Goal: Information Seeking & Learning: Find specific fact

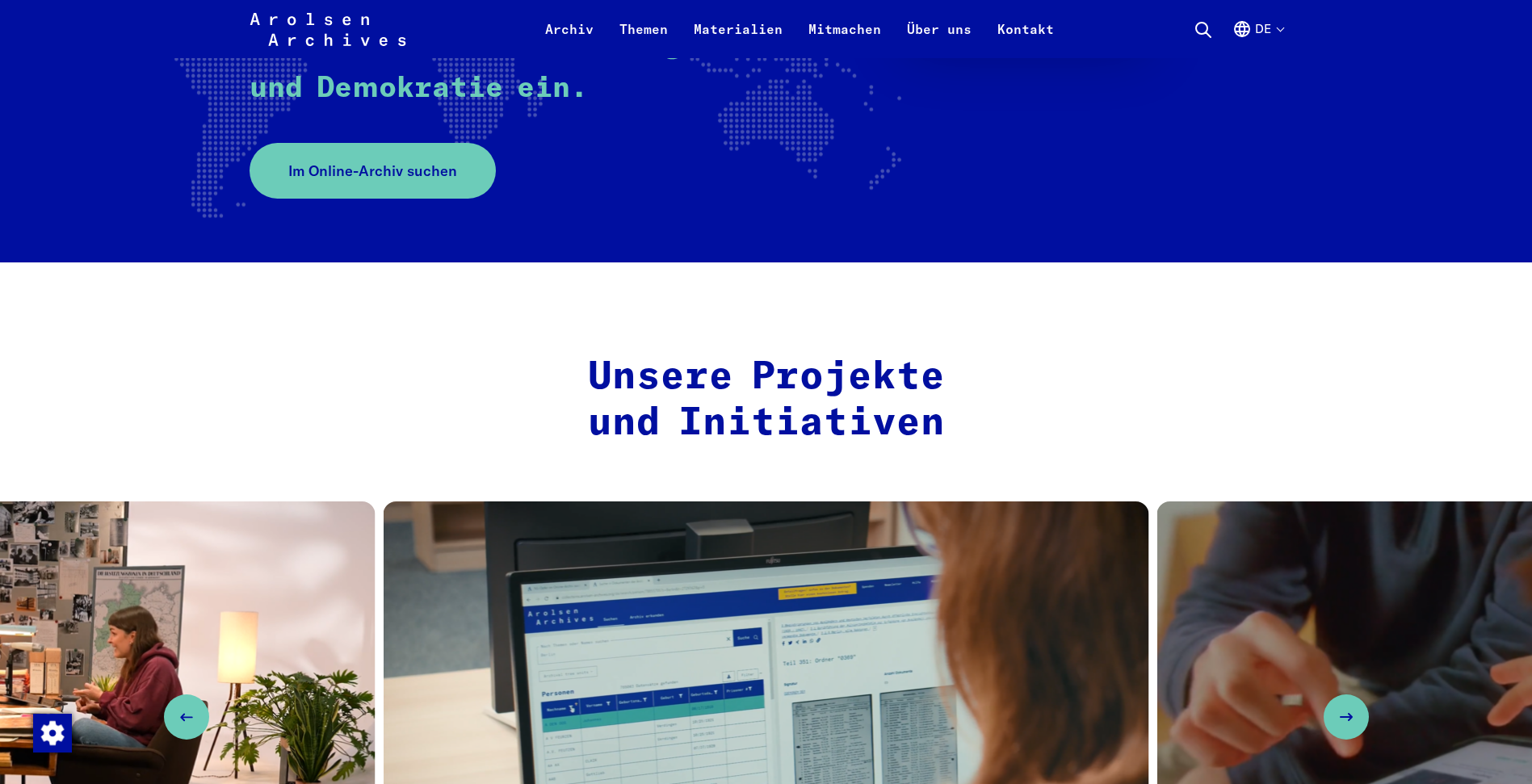
scroll to position [317, 0]
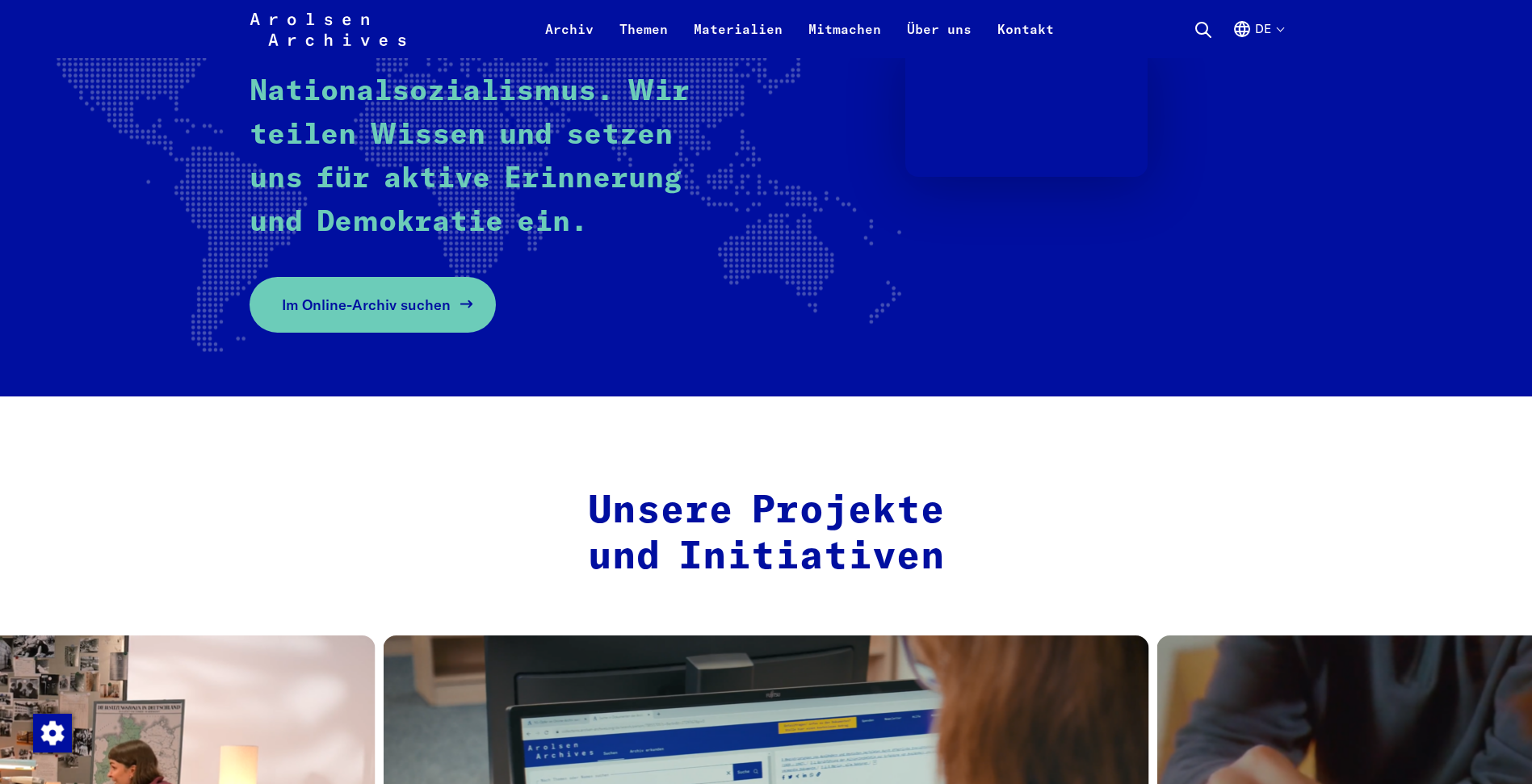
click at [460, 304] on use at bounding box center [466, 304] width 11 height 6
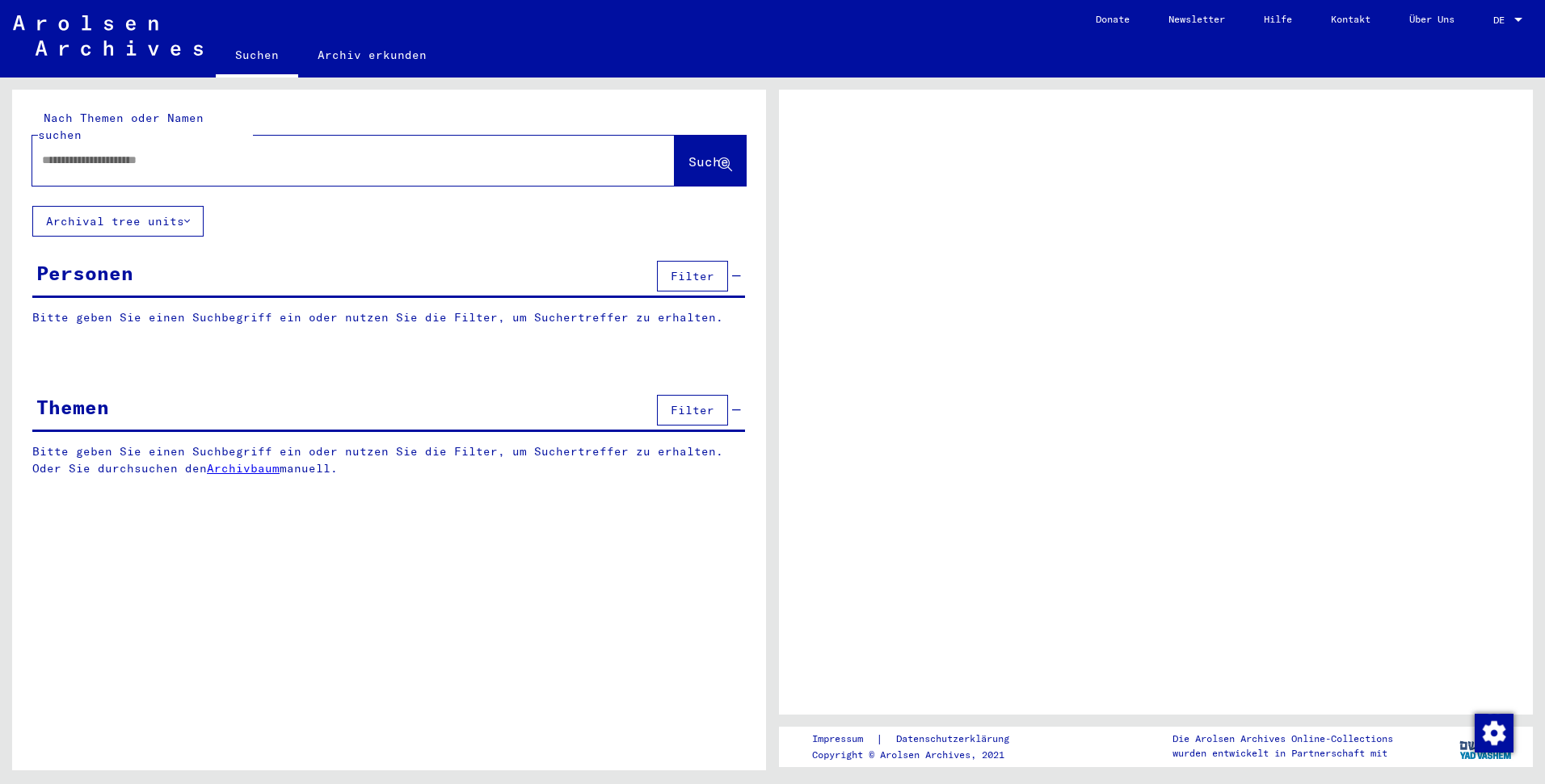
click at [206, 152] on input "text" at bounding box center [338, 160] width 594 height 17
type input "*********"
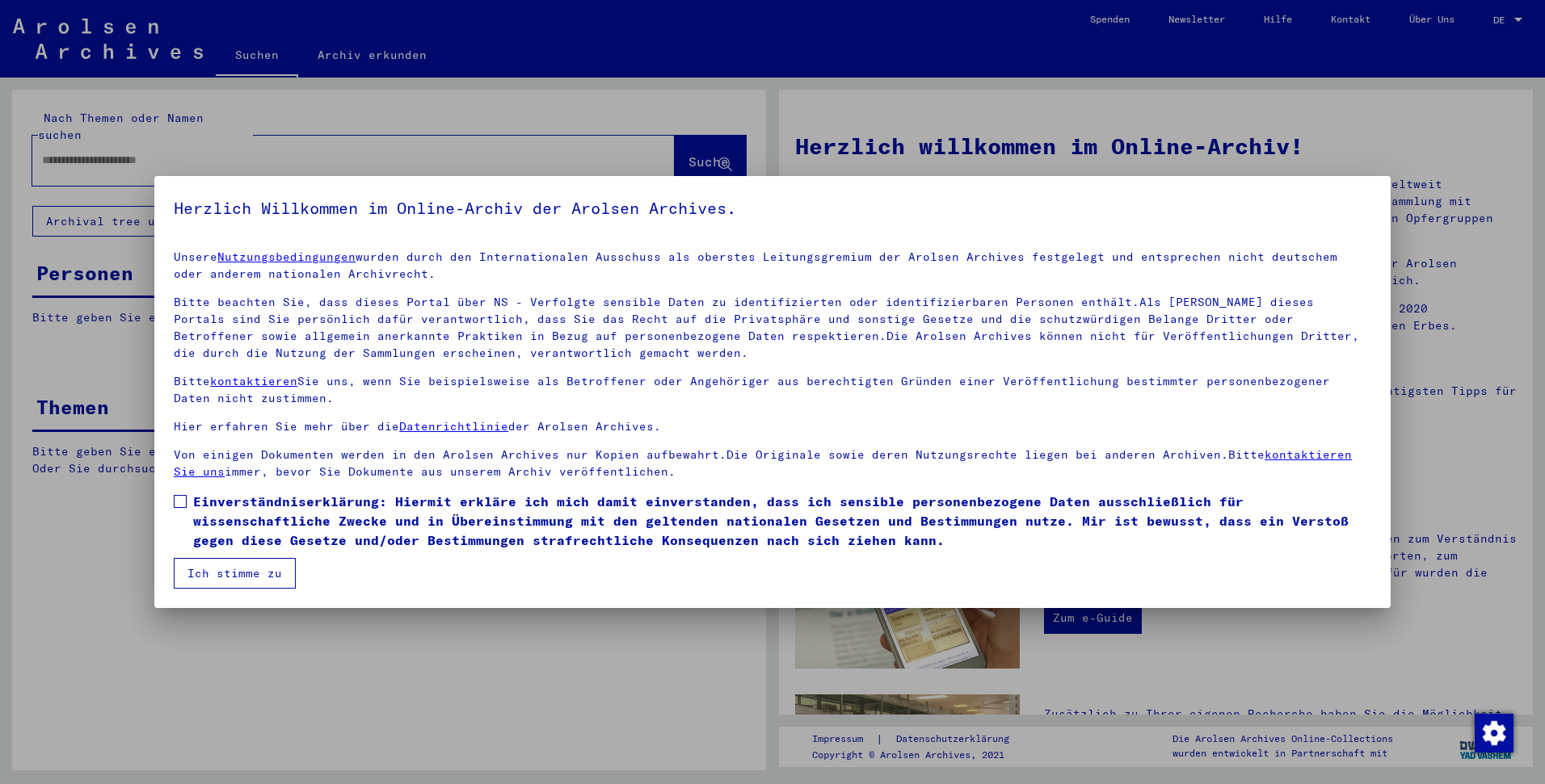
click at [221, 573] on button "Ich stimme zu" at bounding box center [235, 573] width 122 height 31
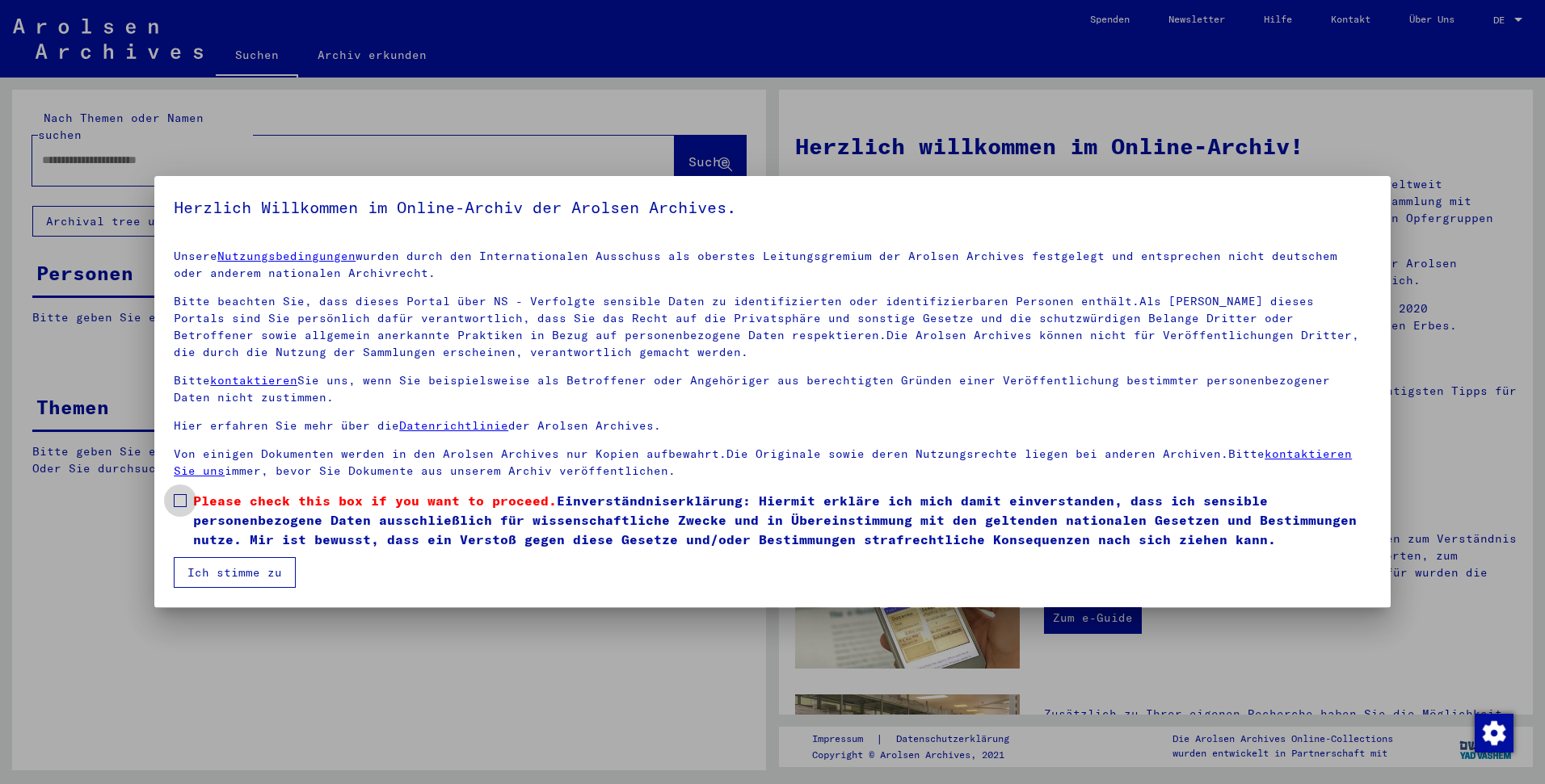
click at [193, 504] on span "Please check this box if you want to proceed." at bounding box center [375, 501] width 364 height 16
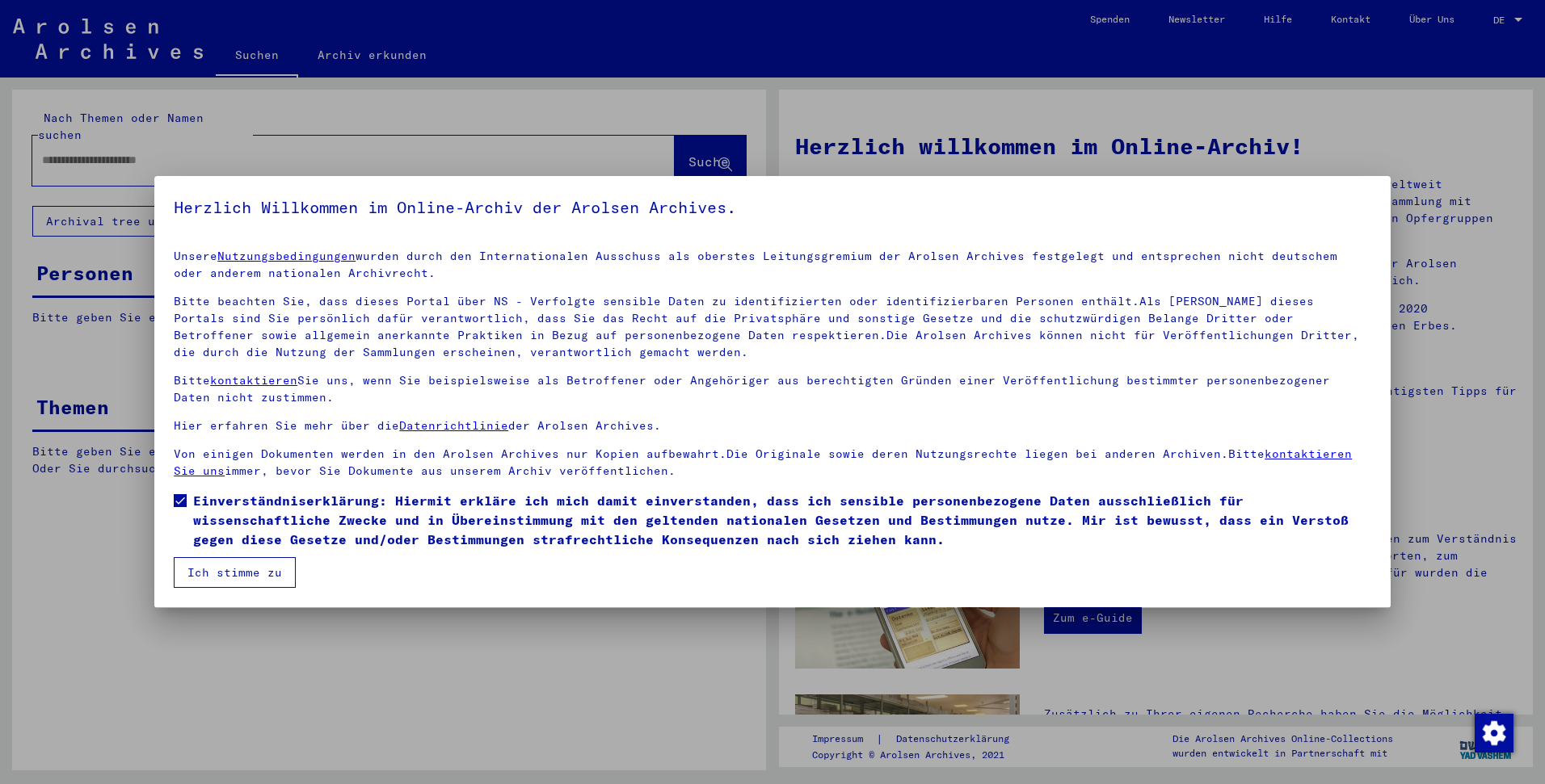
click at [220, 555] on mat-checkbox "Einverständniserklärung: Hiermit erkläre ich mich damit einverstanden, dass ich…" at bounding box center [772, 524] width 1197 height 66
click at [267, 565] on button "Ich stimme zu" at bounding box center [235, 573] width 122 height 31
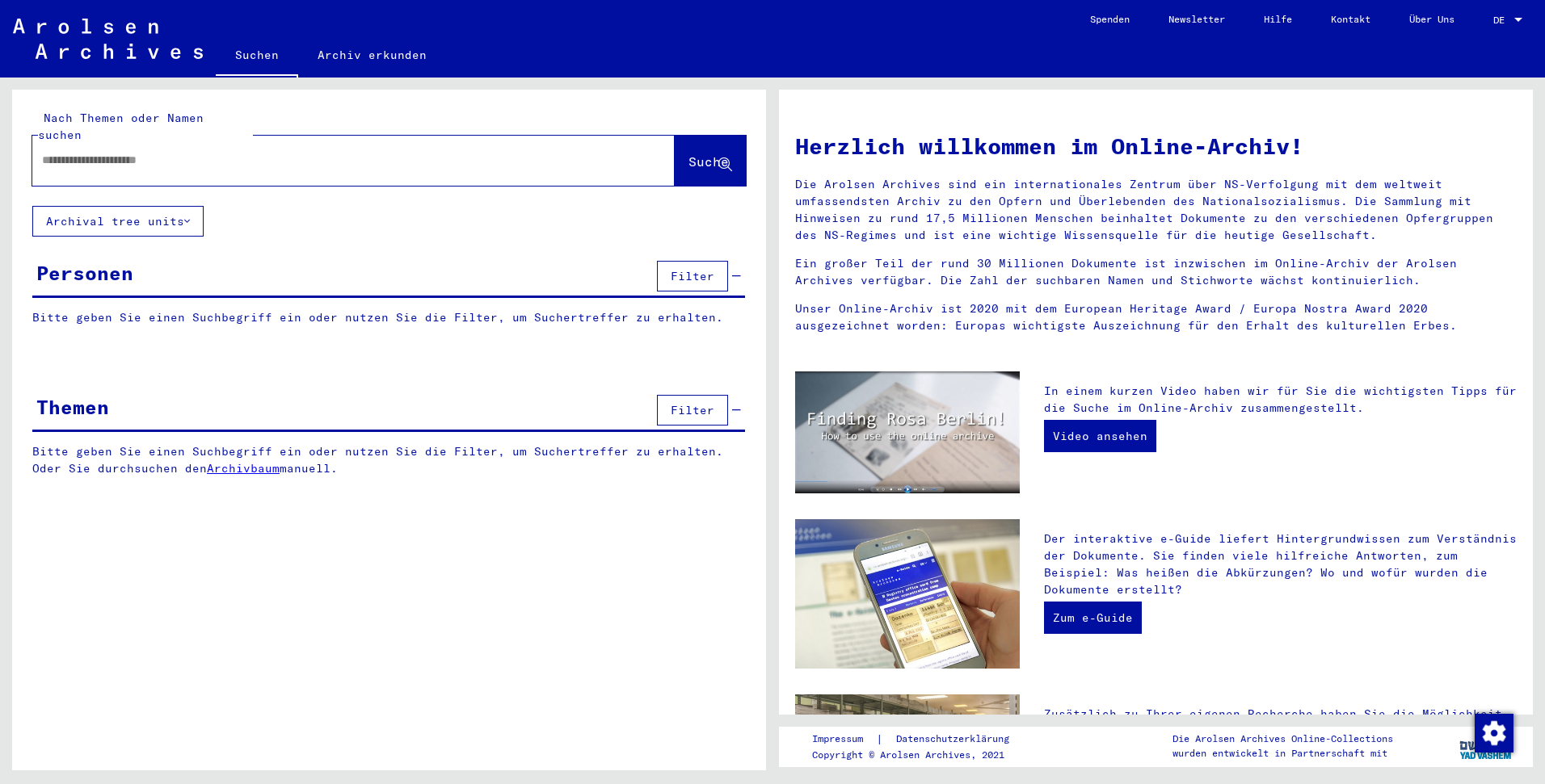
click at [1511, 20] on div at bounding box center [1518, 20] width 15 height 11
click at [1480, 25] on span "English" at bounding box center [1478, 28] width 40 height 12
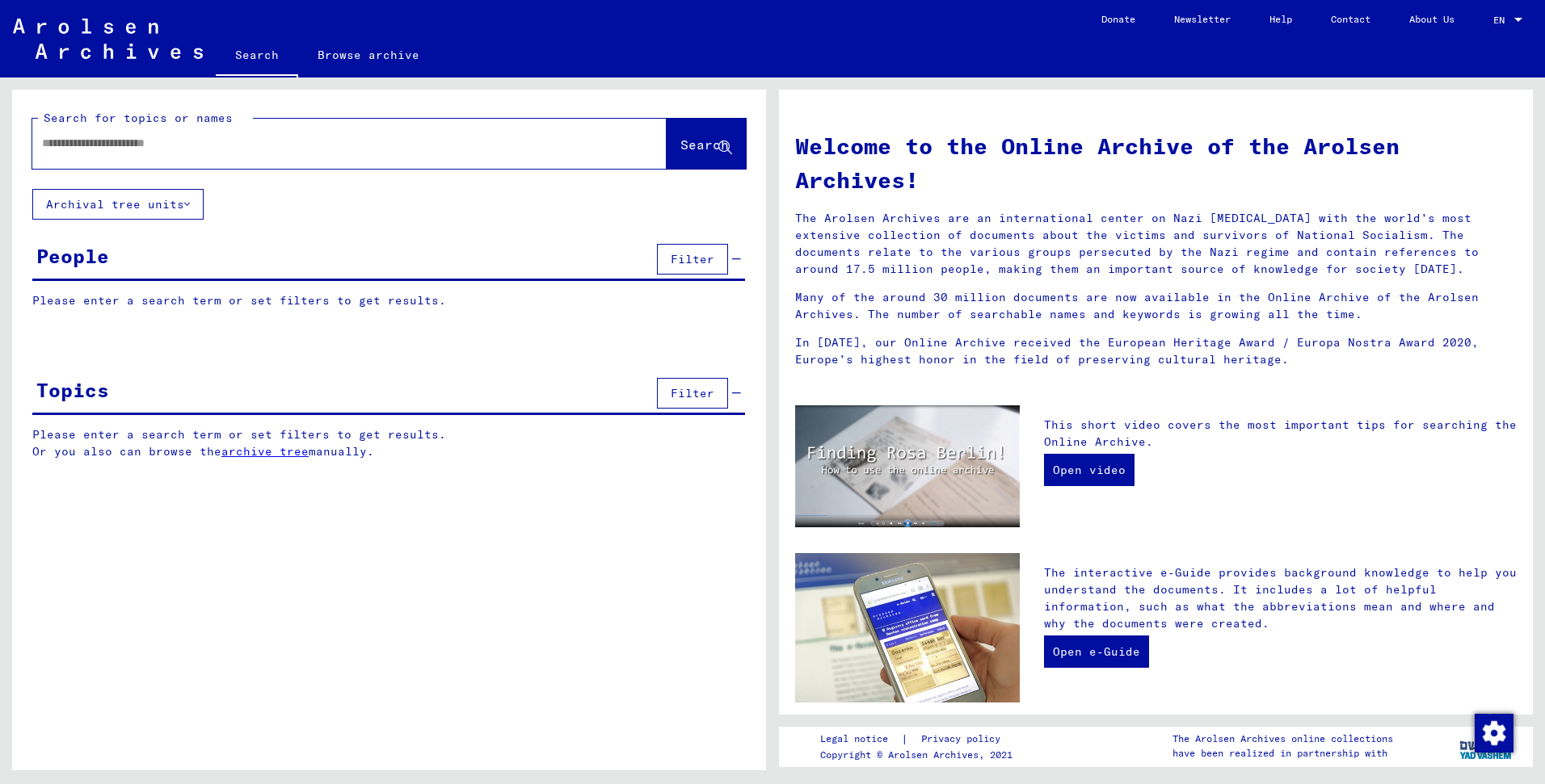
click at [151, 126] on div at bounding box center [326, 144] width 586 height 36
click at [149, 142] on input "text" at bounding box center [329, 143] width 576 height 17
type input "**********"
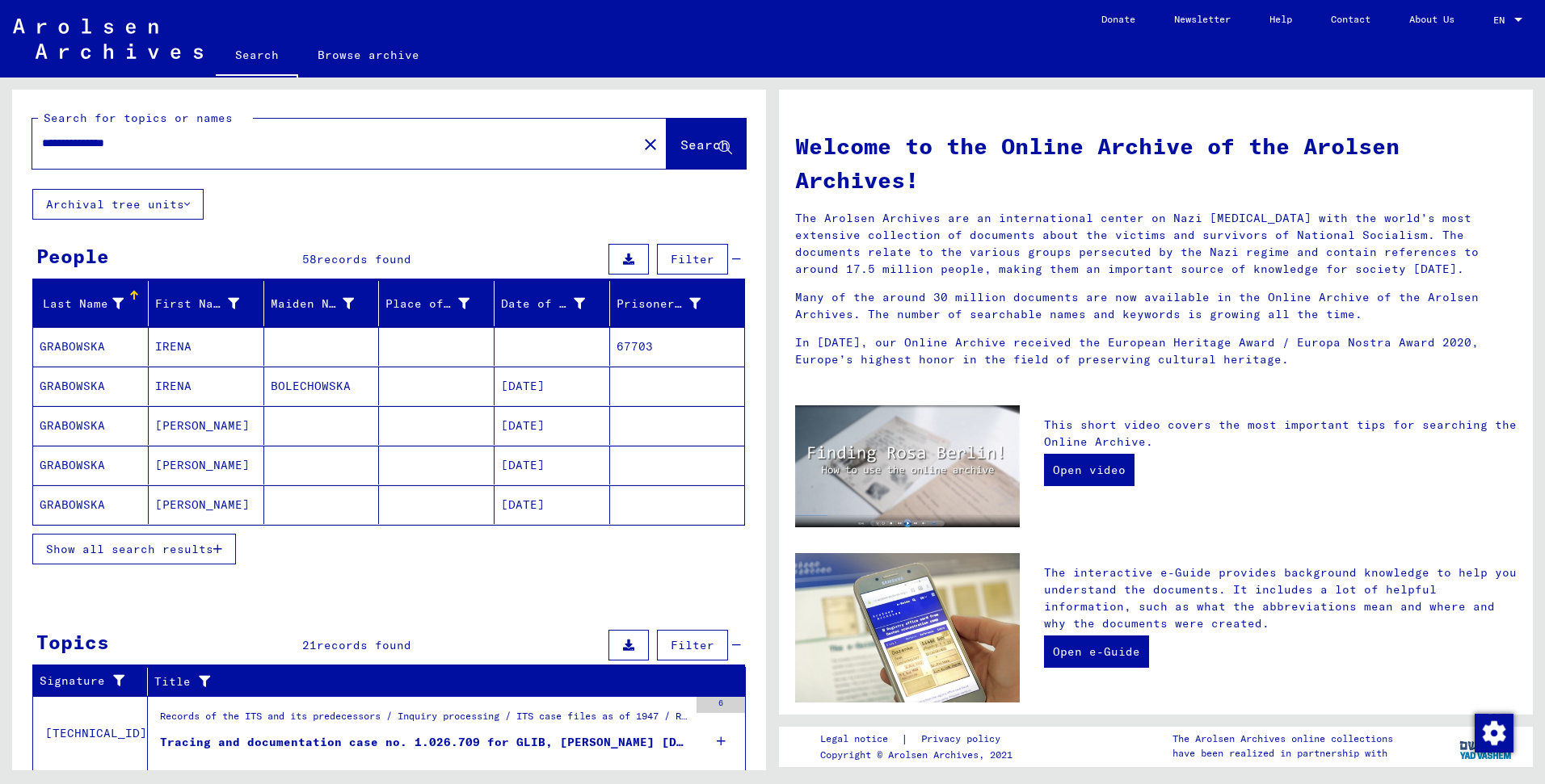
click at [566, 351] on mat-cell at bounding box center [551, 347] width 116 height 39
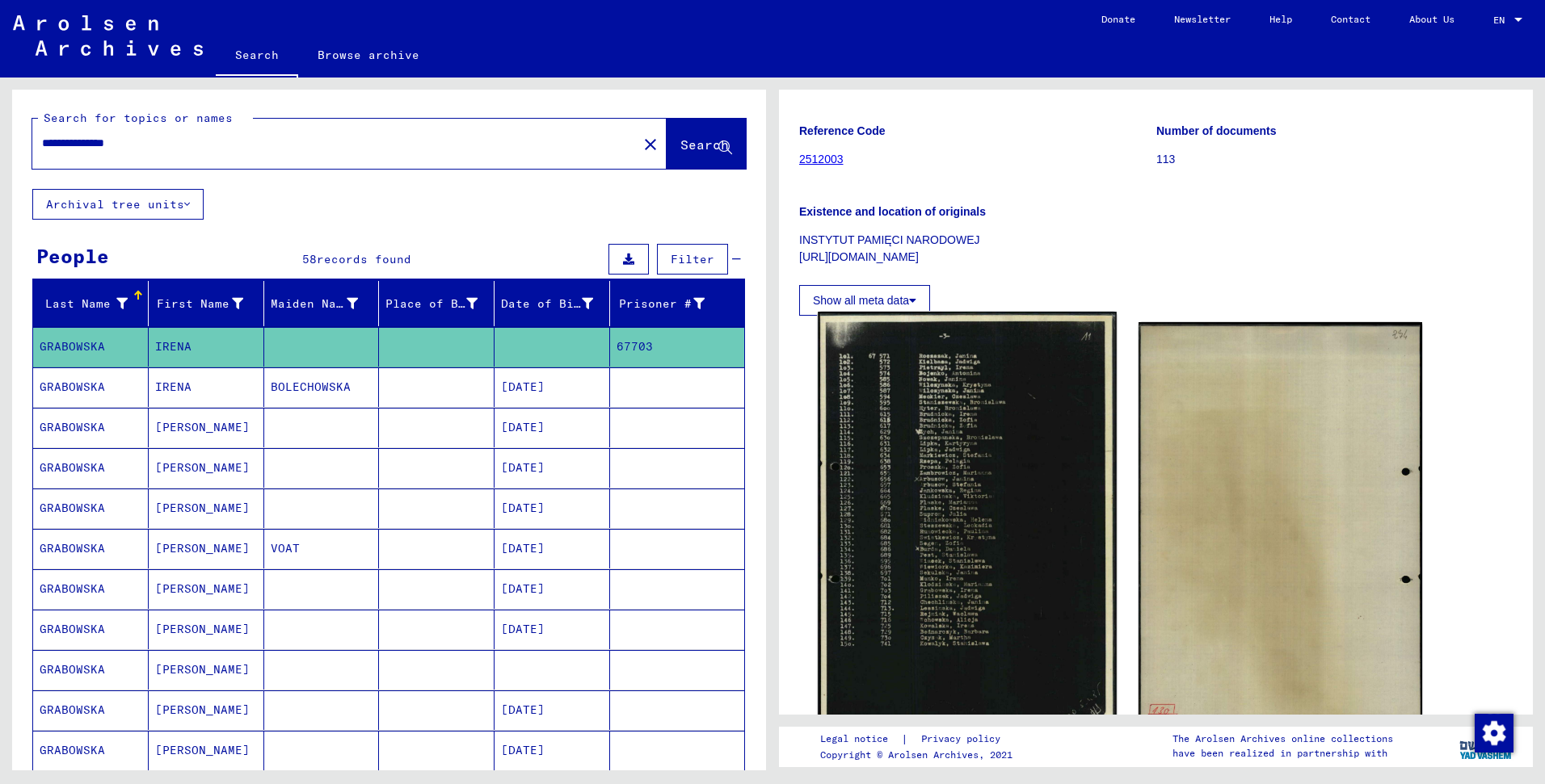
scroll to position [136, 0]
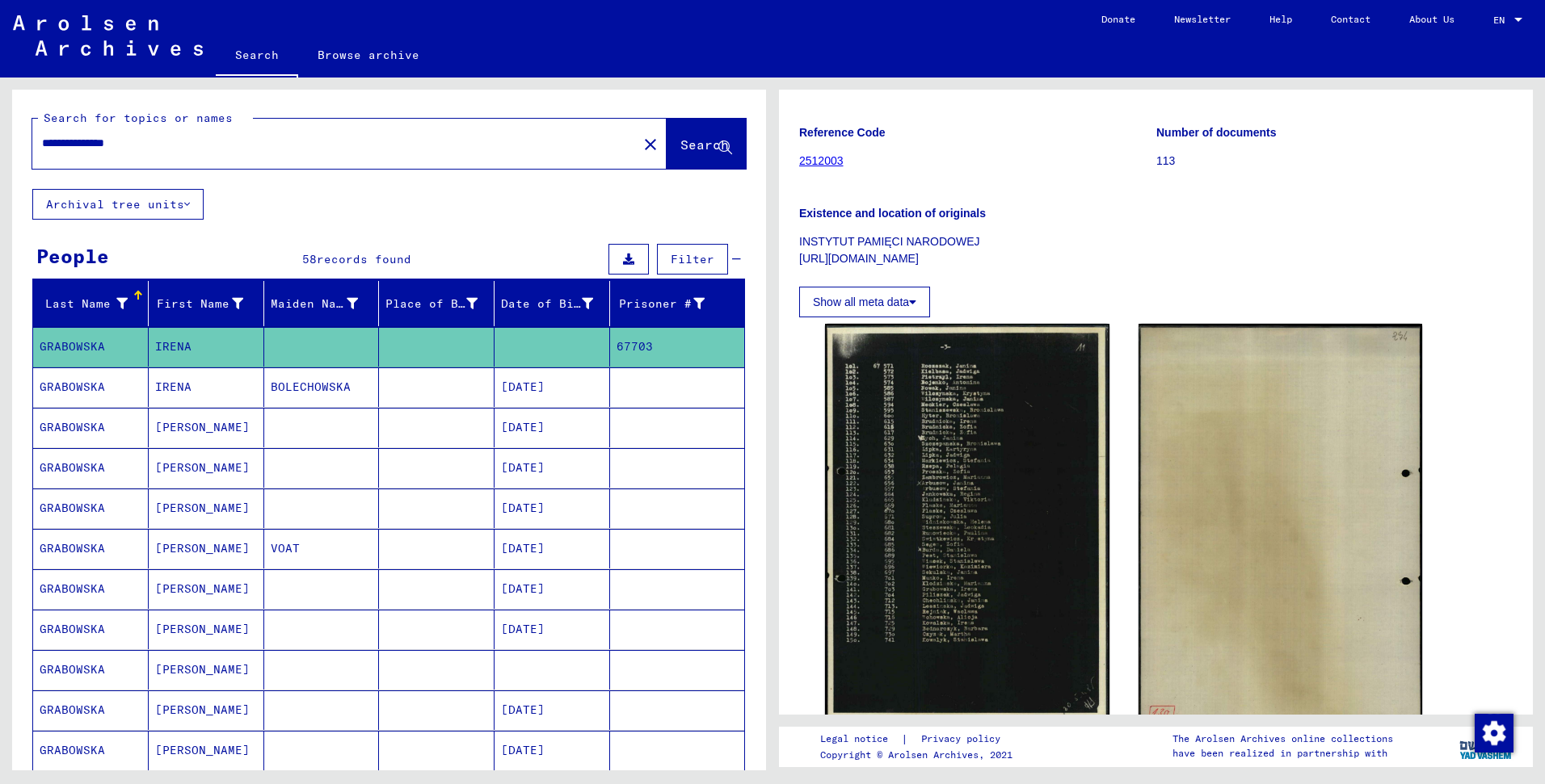
click at [573, 393] on mat-cell "[DATE]" at bounding box center [551, 387] width 116 height 40
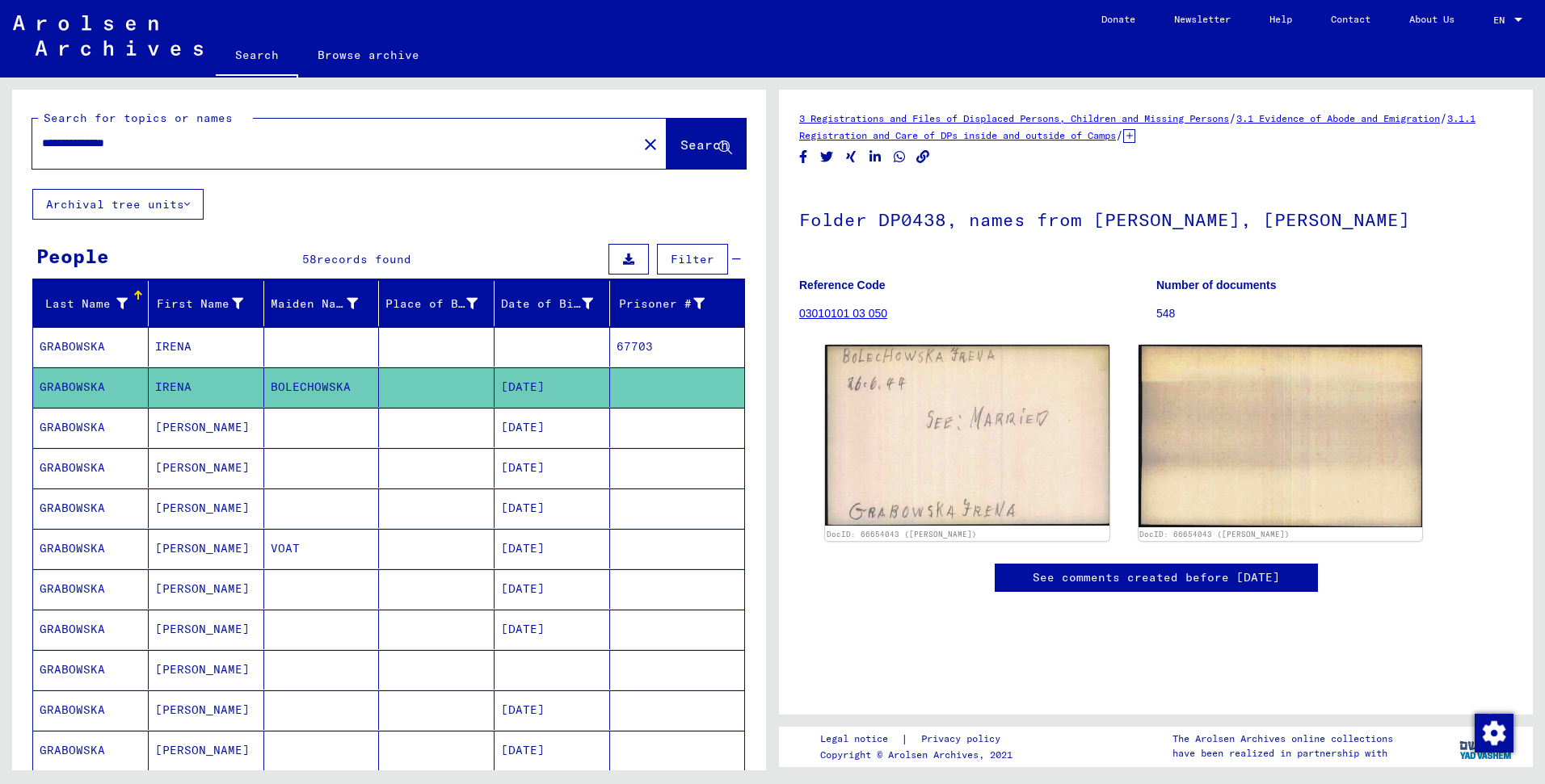
click at [549, 429] on mat-cell "[DATE]" at bounding box center [551, 427] width 116 height 40
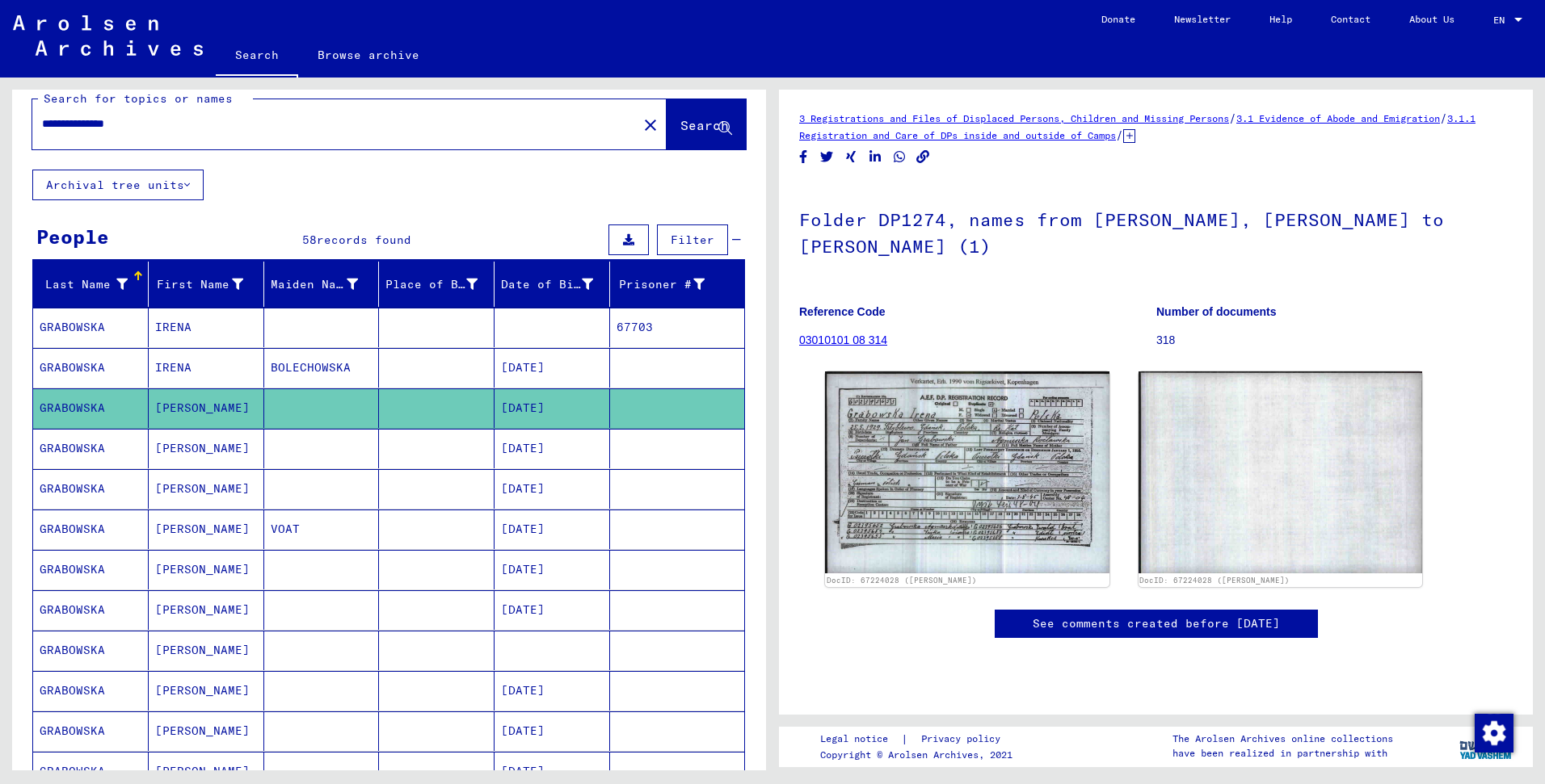
scroll to position [20, 0]
click at [550, 680] on mat-cell "[DATE]" at bounding box center [551, 690] width 116 height 40
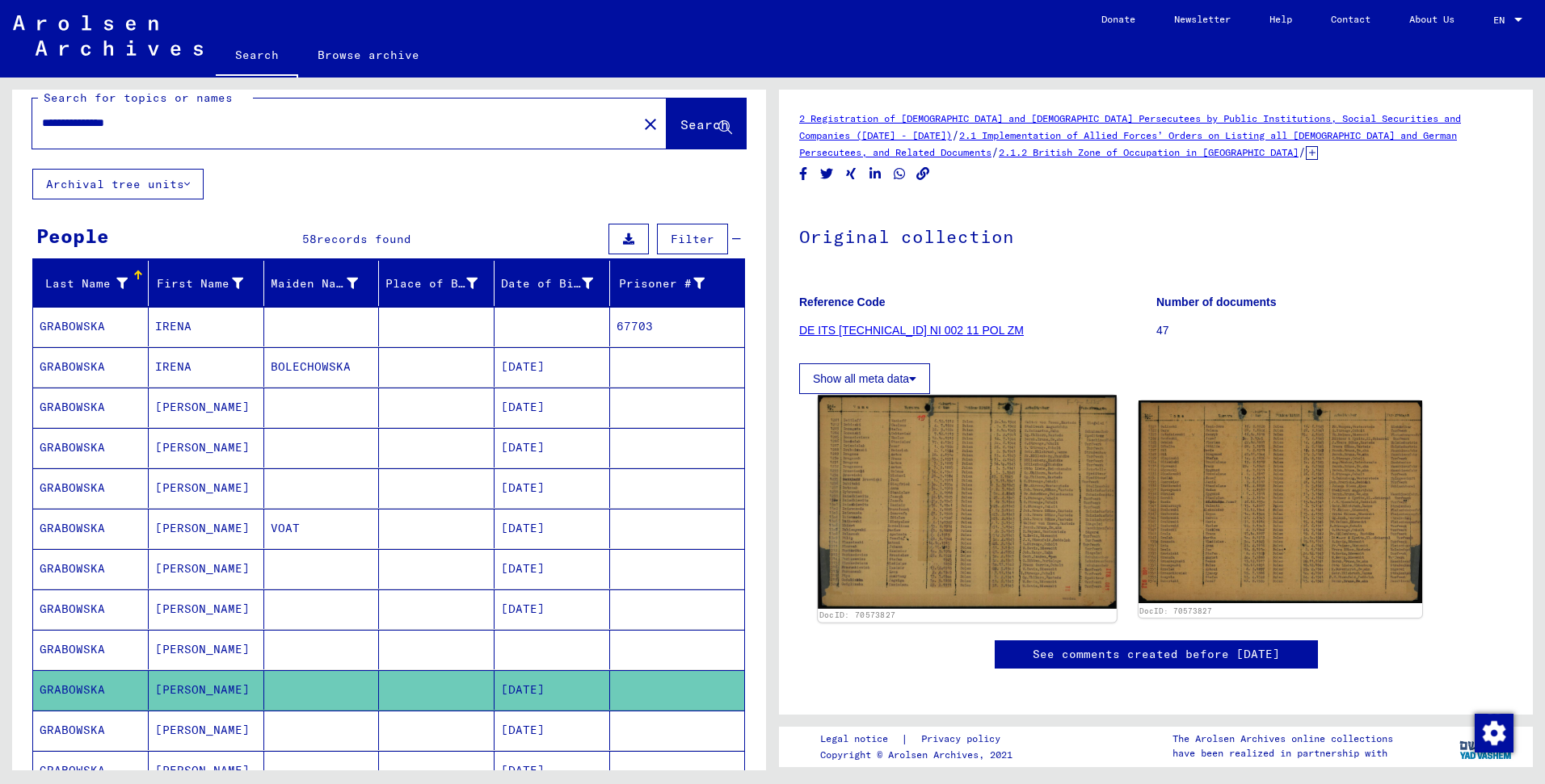
click at [1096, 508] on img at bounding box center [966, 502] width 298 height 213
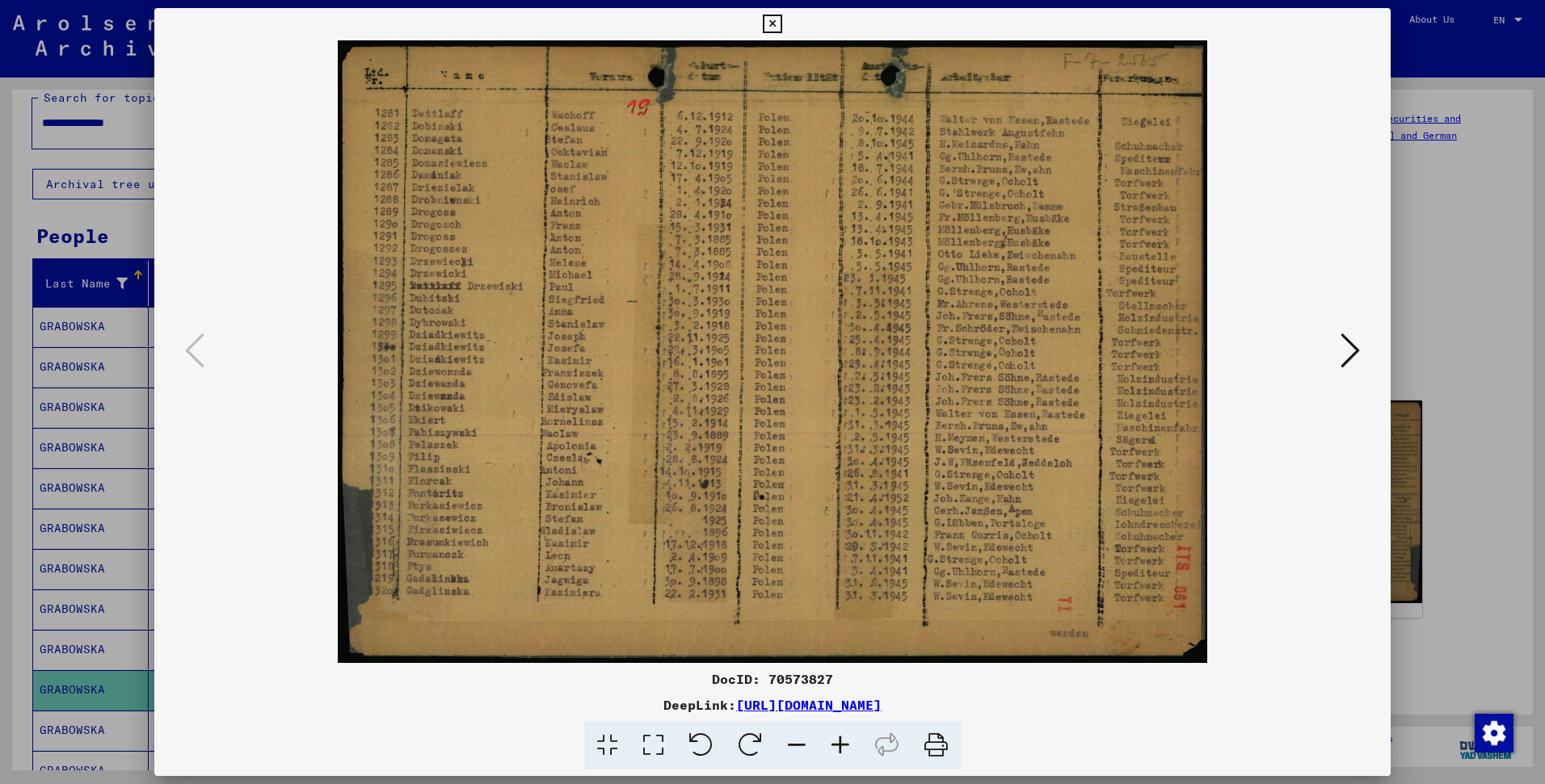
click at [1350, 354] on icon at bounding box center [1349, 350] width 19 height 39
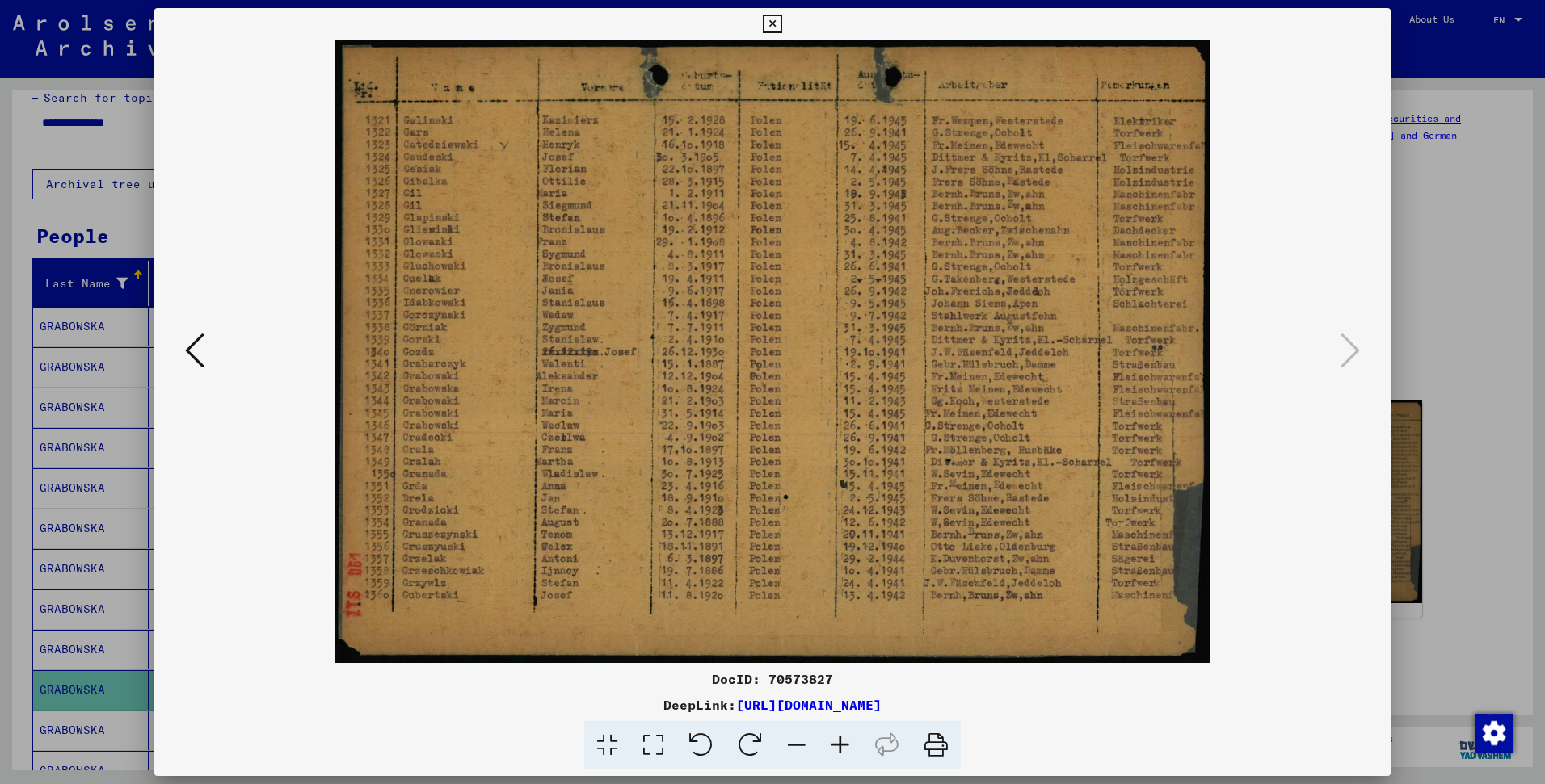
click at [88, 440] on div at bounding box center [772, 392] width 1545 height 784
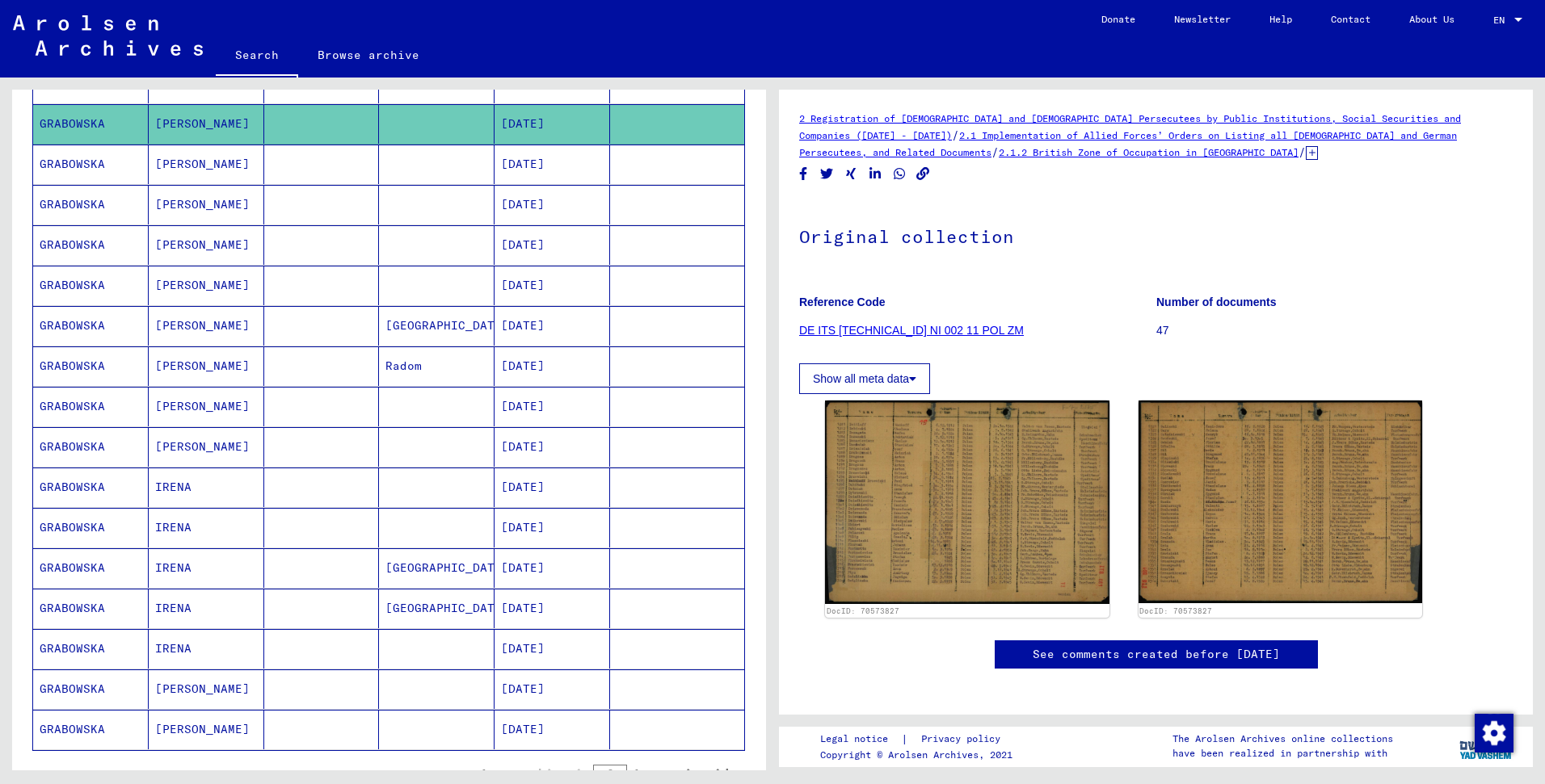
scroll to position [598, 0]
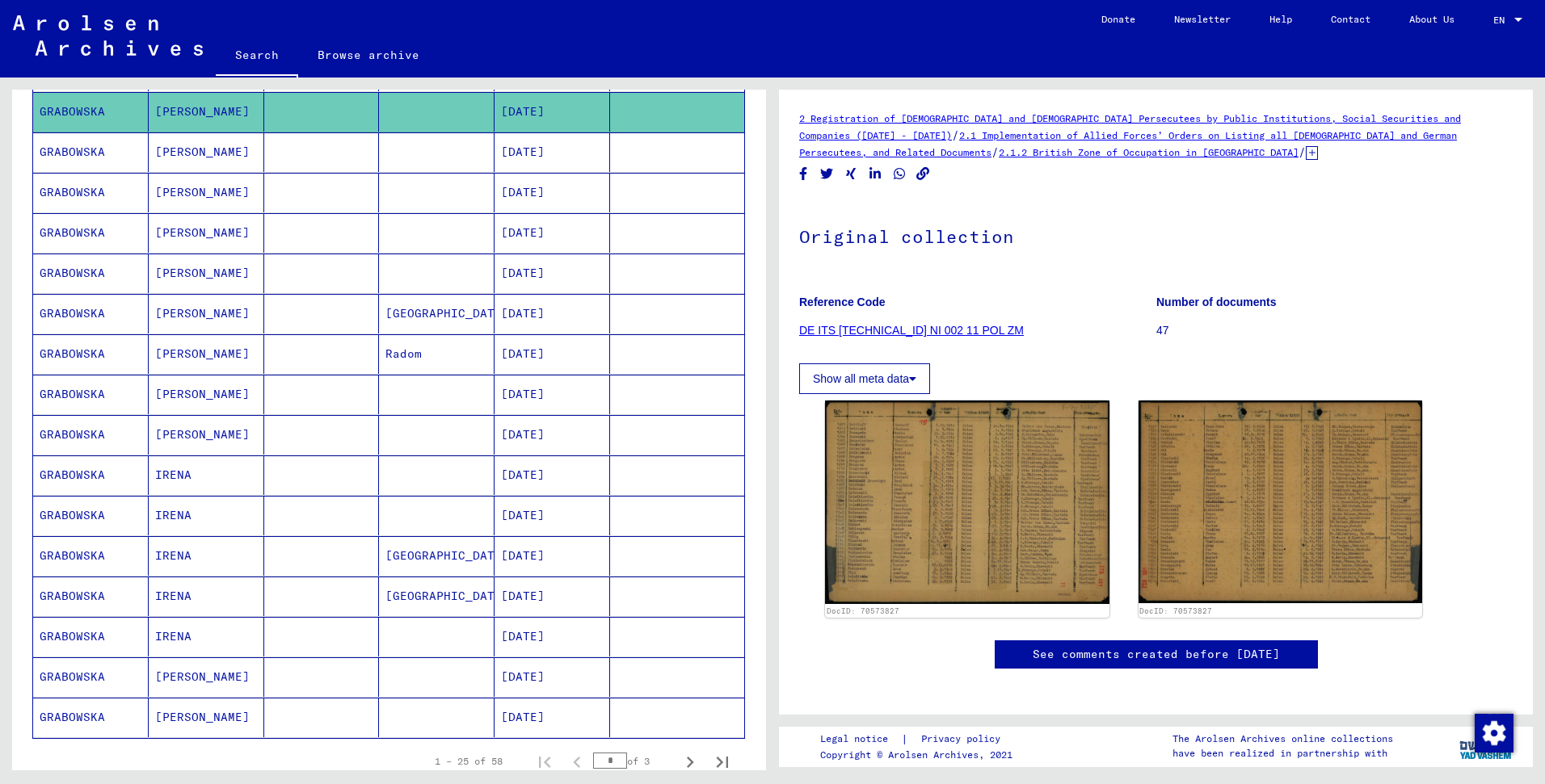
click at [494, 156] on mat-cell "[DATE]" at bounding box center [551, 153] width 116 height 40
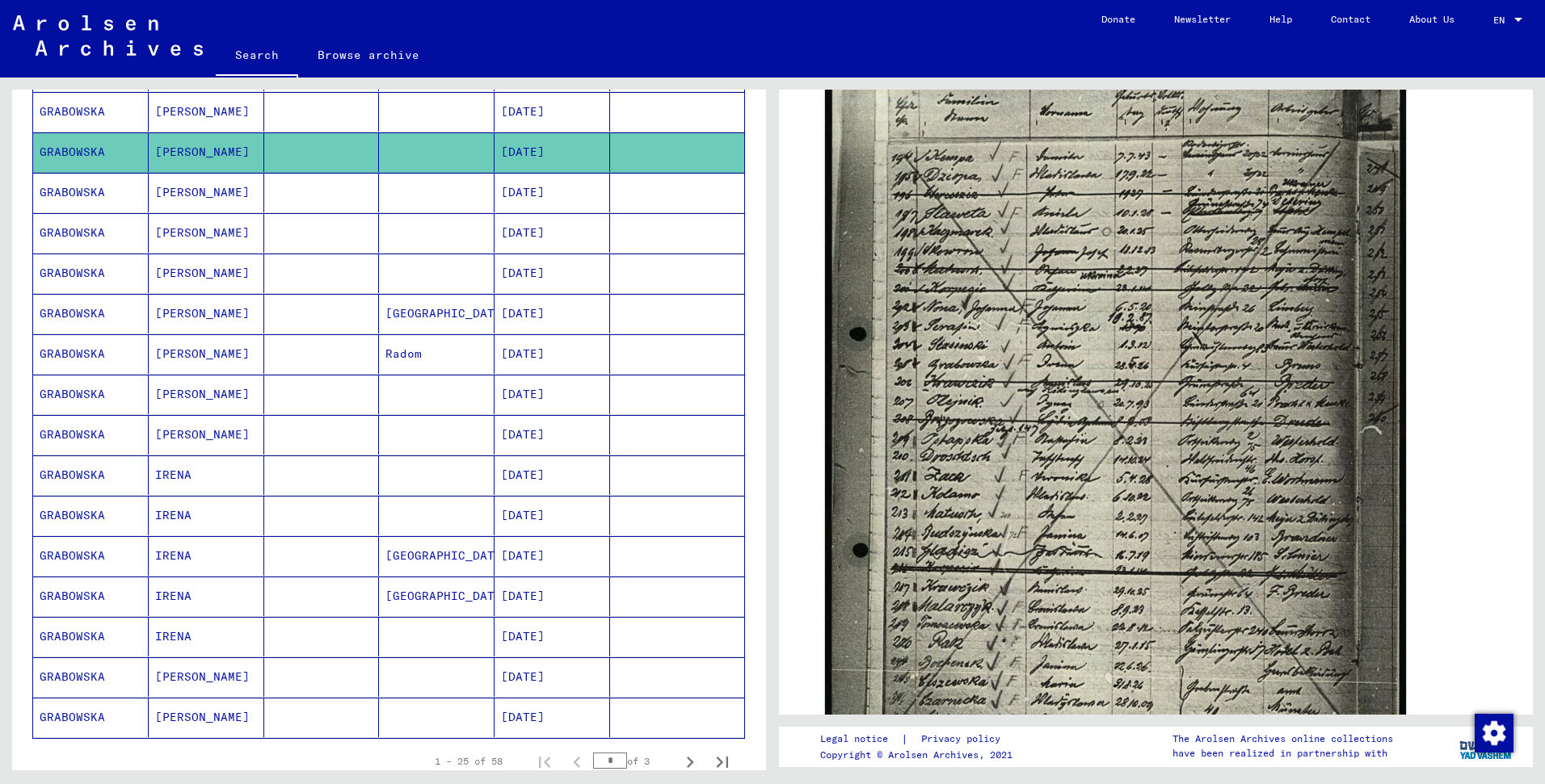
scroll to position [465, 0]
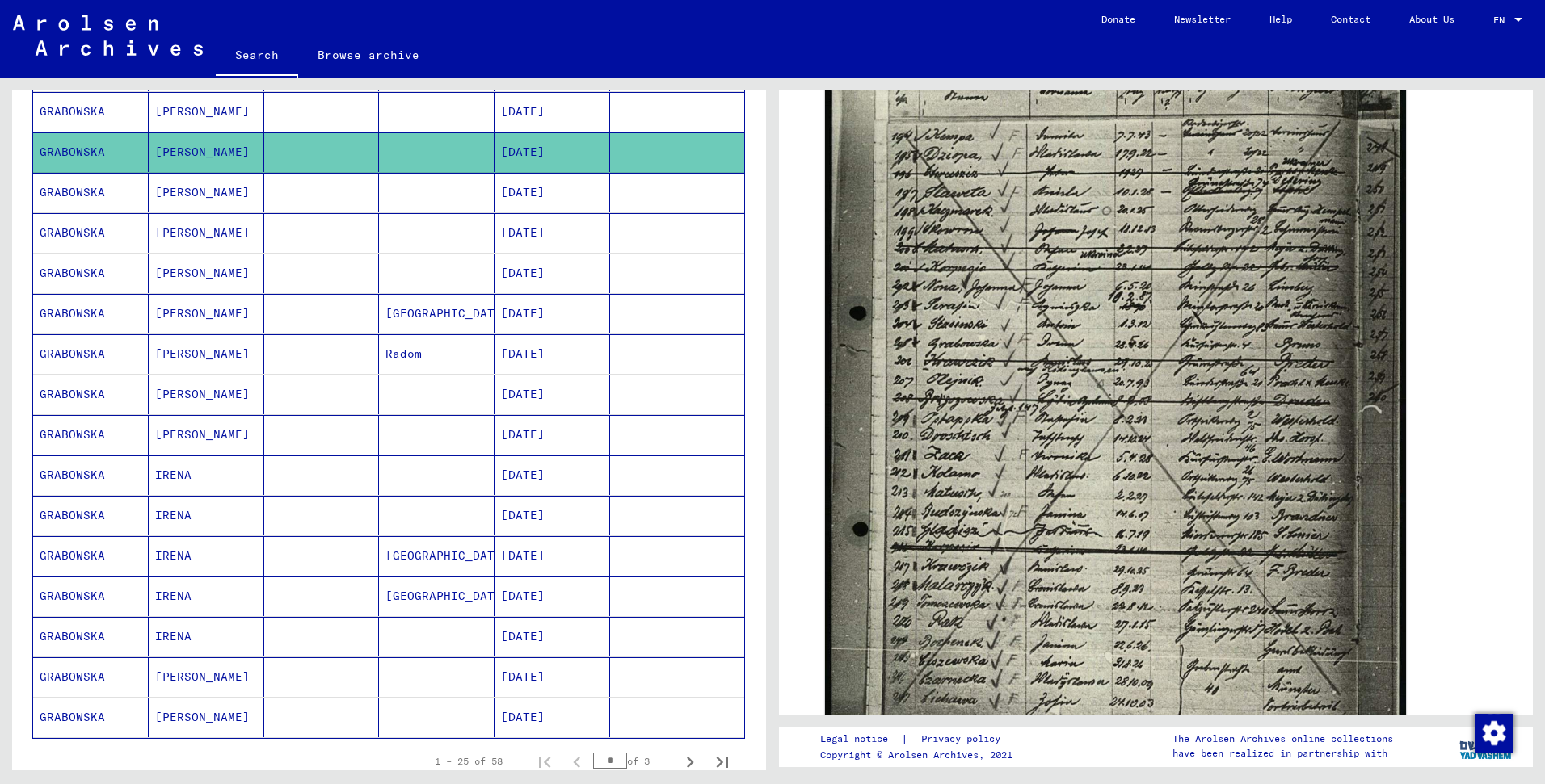
click at [610, 198] on mat-cell at bounding box center [676, 193] width 134 height 40
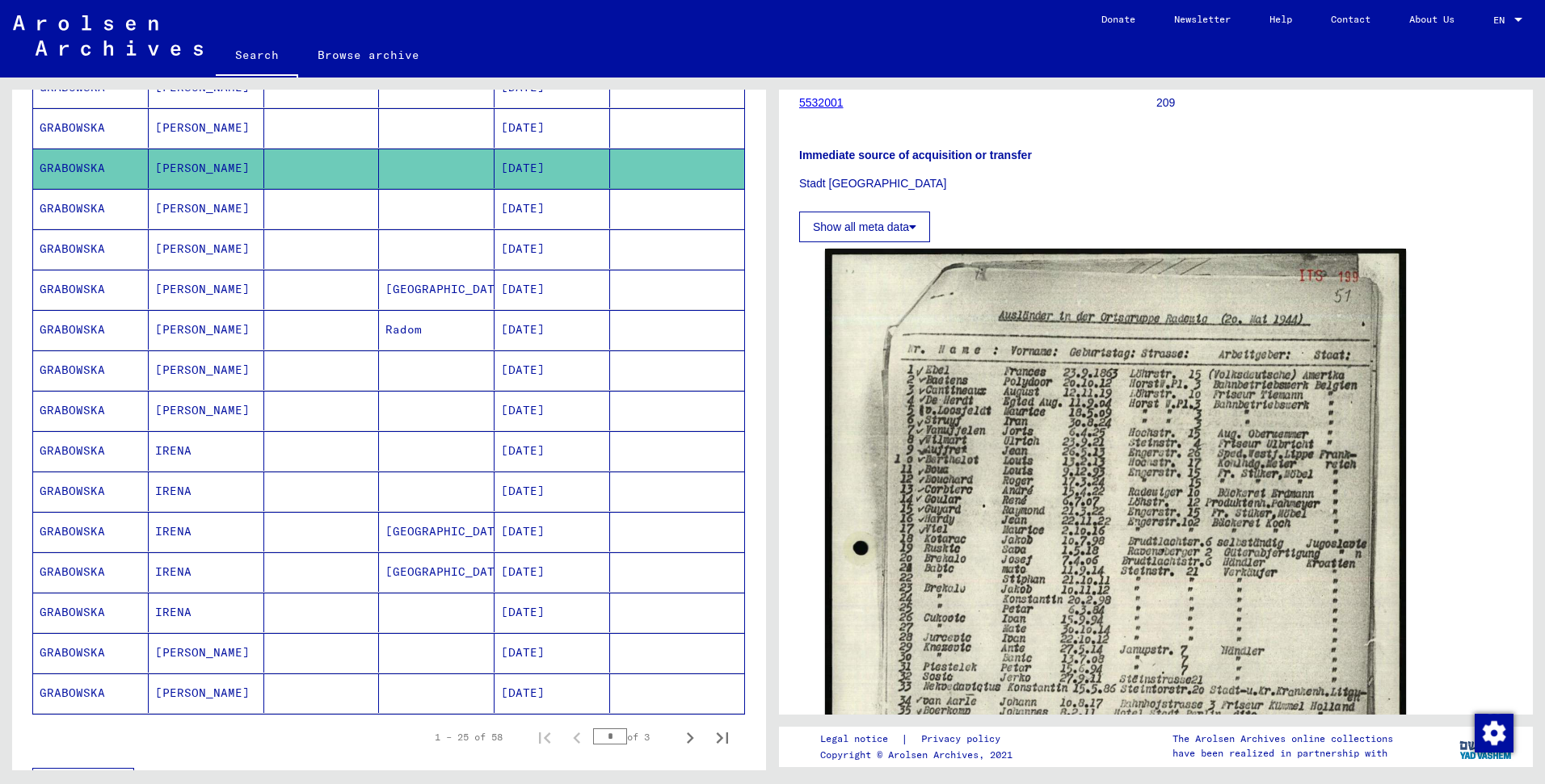
scroll to position [624, 0]
click at [681, 738] on icon "Next page" at bounding box center [690, 736] width 23 height 23
type input "*"
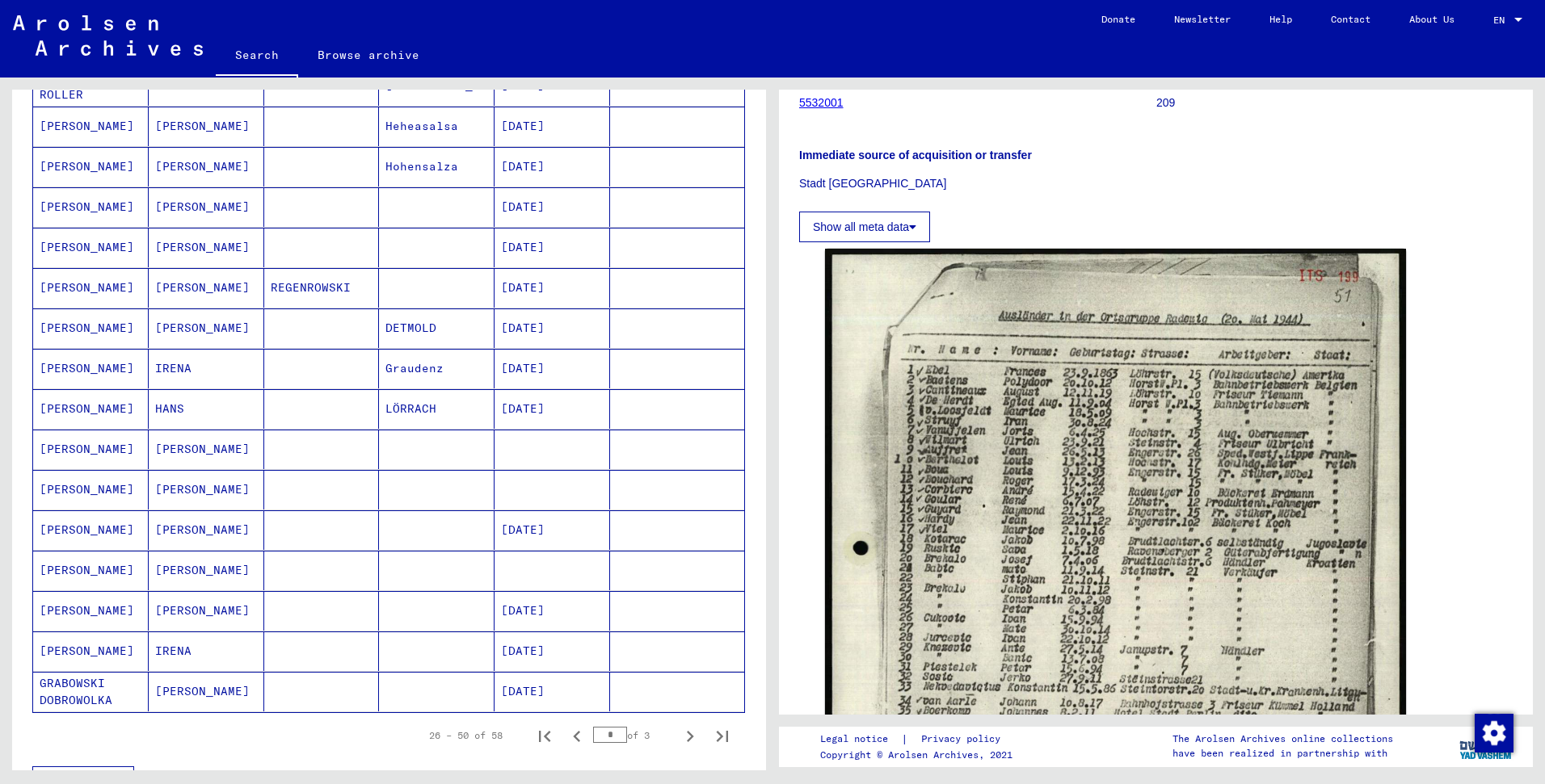
click at [544, 462] on mat-cell at bounding box center [551, 449] width 116 height 40
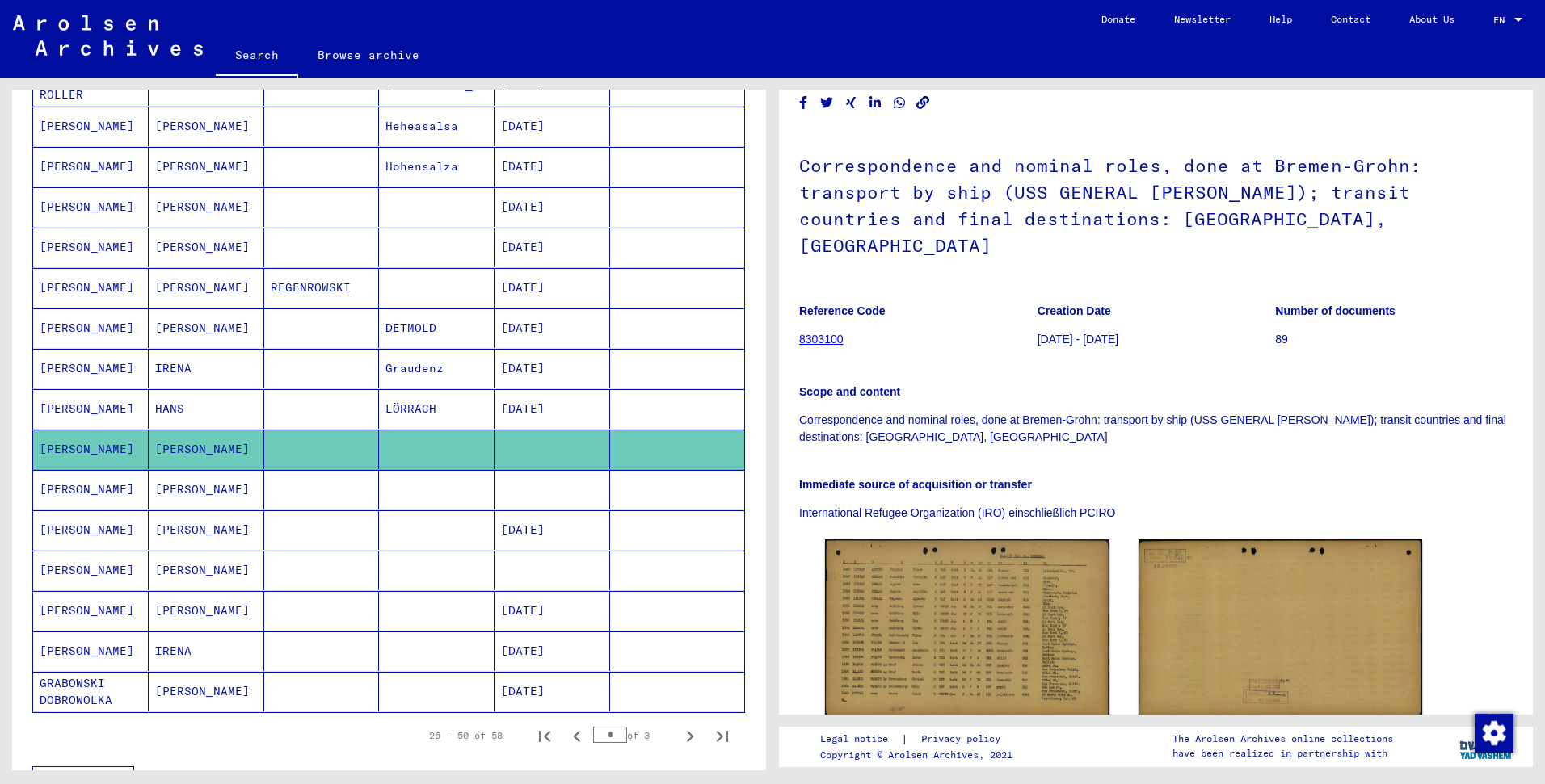
scroll to position [216, 0]
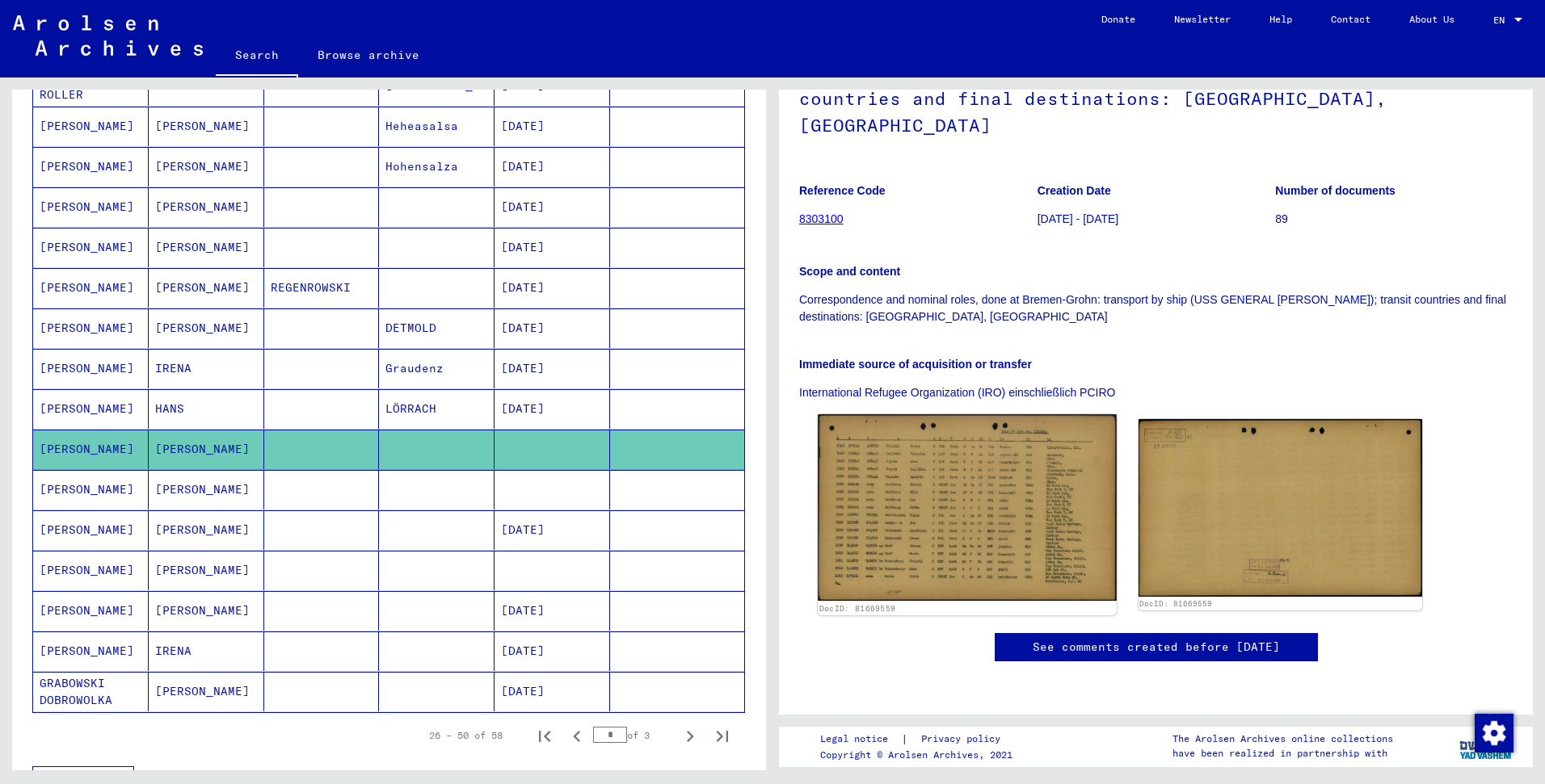
click at [1009, 453] on img at bounding box center [966, 507] width 298 height 186
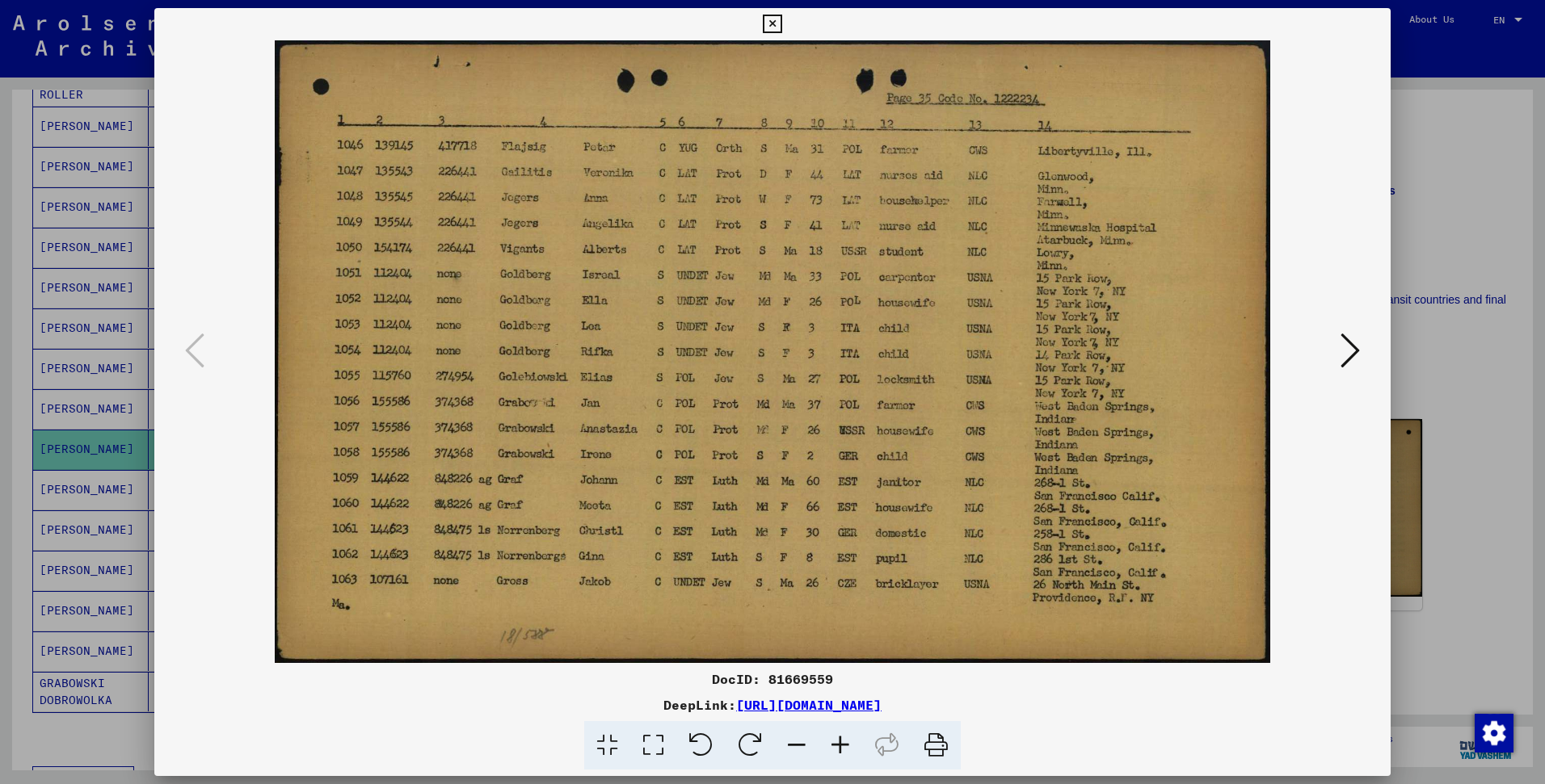
click at [1436, 309] on div at bounding box center [772, 392] width 1545 height 784
